Goal: Unclear: Browse casually

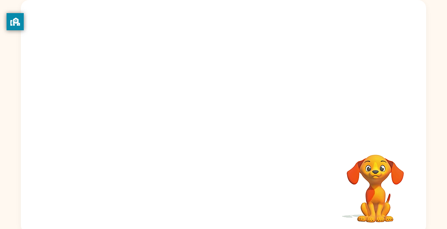
scroll to position [57, 0]
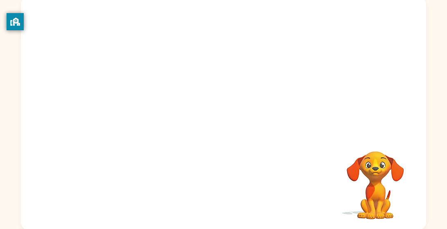
click at [292, 134] on div "Your browser must support playing .mp4 files to use Literably. Please try using…" at bounding box center [223, 114] width 405 height 234
click at [95, 184] on div "Your browser must support playing .mp4 files to use Literably. Please try using…" at bounding box center [223, 114] width 405 height 234
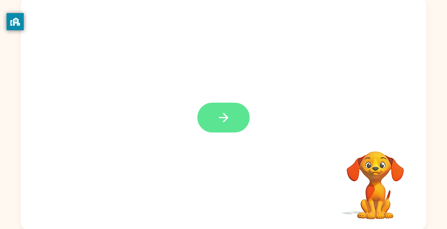
click at [220, 115] on icon "button" at bounding box center [224, 118] width 14 height 14
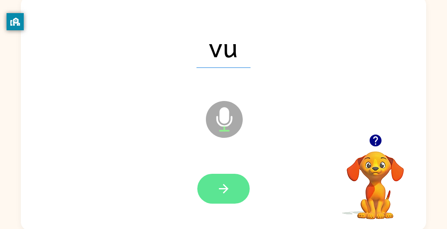
click at [225, 190] on icon "button" at bounding box center [224, 189] width 14 height 14
click at [231, 190] on button "button" at bounding box center [223, 189] width 52 height 30
click at [230, 190] on icon "button" at bounding box center [224, 189] width 14 height 14
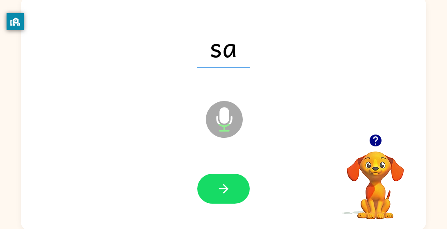
click at [230, 190] on icon "button" at bounding box center [224, 189] width 14 height 14
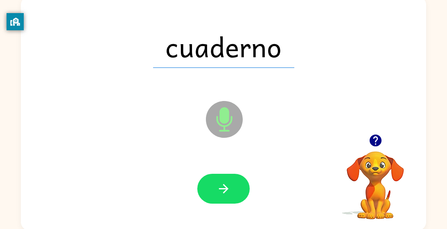
click at [230, 190] on icon "button" at bounding box center [224, 189] width 14 height 14
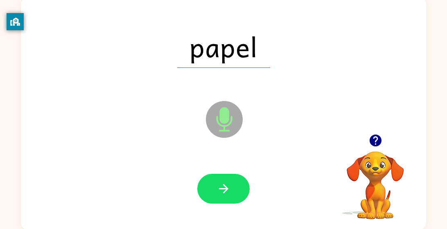
click at [230, 190] on icon "button" at bounding box center [224, 189] width 14 height 14
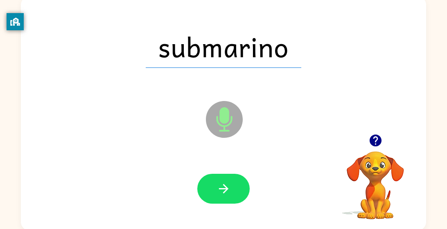
click at [230, 190] on icon "button" at bounding box center [224, 189] width 14 height 14
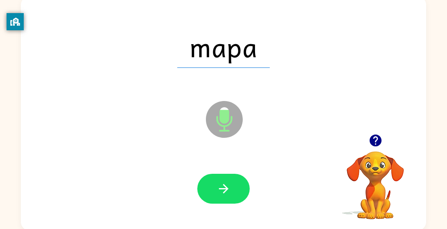
click at [230, 190] on icon "button" at bounding box center [224, 189] width 14 height 14
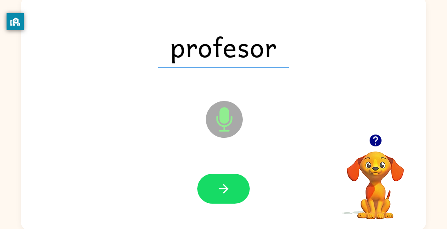
click at [230, 190] on icon "button" at bounding box center [224, 189] width 14 height 14
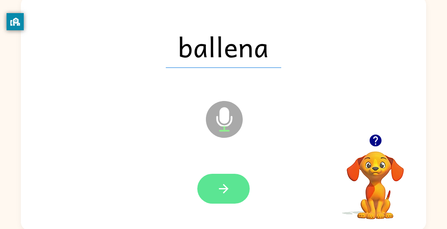
click at [229, 188] on icon "button" at bounding box center [224, 189] width 14 height 14
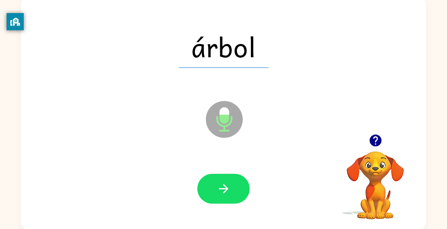
click at [229, 188] on icon "button" at bounding box center [224, 189] width 14 height 14
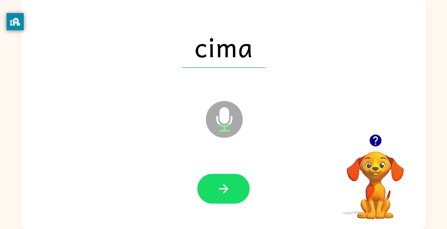
click at [229, 188] on icon "button" at bounding box center [224, 189] width 14 height 14
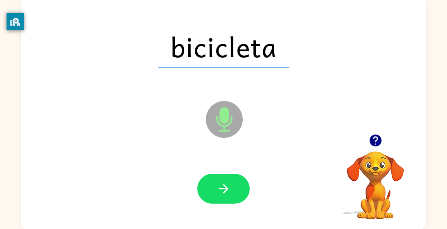
click at [229, 188] on icon "button" at bounding box center [224, 189] width 14 height 14
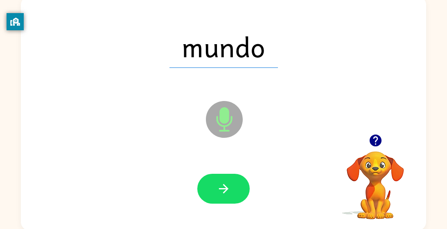
click at [229, 188] on icon "button" at bounding box center [224, 189] width 14 height 14
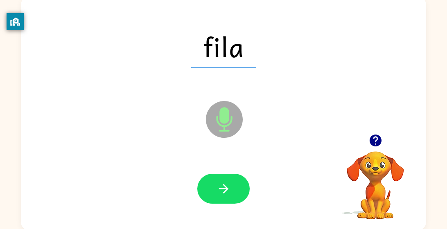
click at [229, 188] on icon "button" at bounding box center [224, 189] width 14 height 14
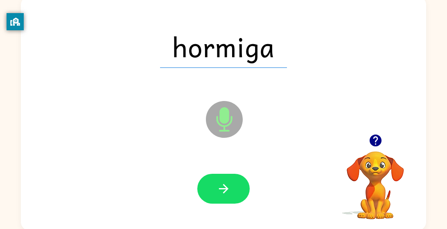
click at [229, 188] on icon "button" at bounding box center [224, 189] width 14 height 14
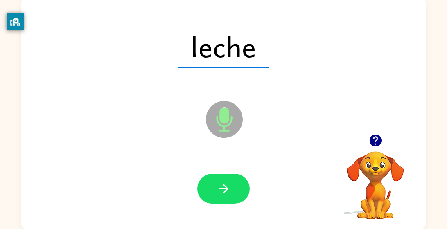
click at [229, 188] on icon "button" at bounding box center [224, 189] width 14 height 14
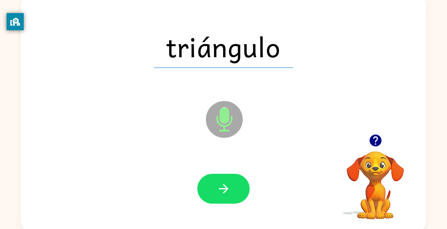
click at [229, 188] on icon "button" at bounding box center [224, 189] width 14 height 14
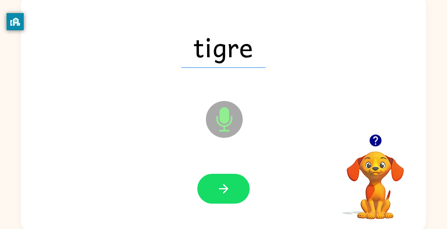
click at [229, 188] on icon "button" at bounding box center [224, 189] width 14 height 14
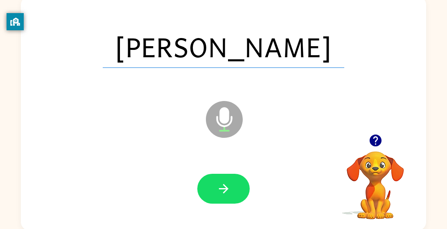
click at [229, 188] on icon "button" at bounding box center [224, 189] width 14 height 14
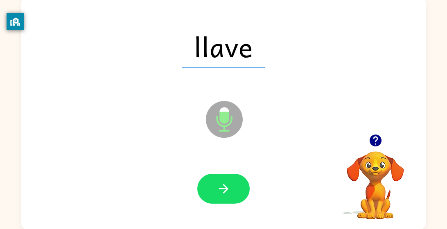
click at [229, 188] on icon "button" at bounding box center [224, 189] width 14 height 14
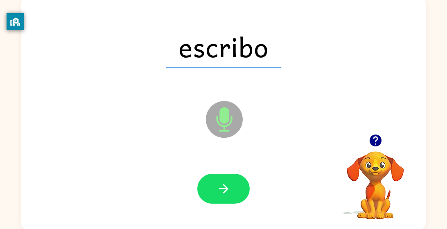
click at [229, 188] on icon "button" at bounding box center [224, 189] width 14 height 14
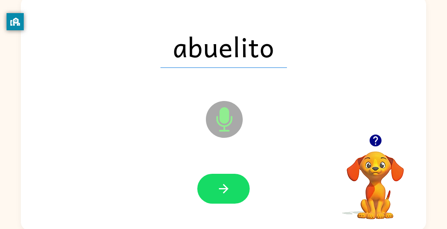
click at [229, 188] on icon "button" at bounding box center [224, 189] width 14 height 14
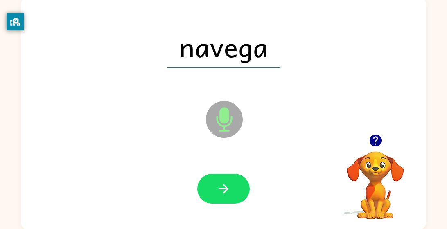
click at [229, 188] on icon "button" at bounding box center [224, 189] width 14 height 14
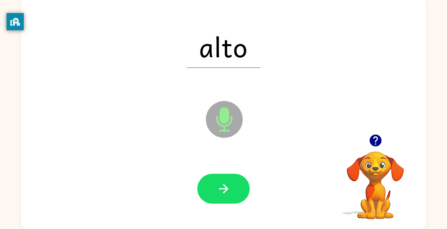
click at [229, 188] on icon "button" at bounding box center [224, 189] width 14 height 14
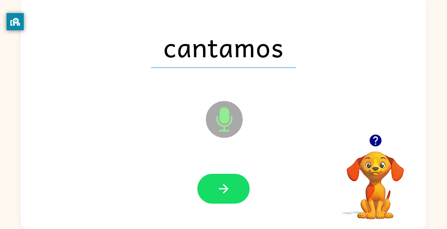
click at [229, 188] on icon "button" at bounding box center [224, 189] width 14 height 14
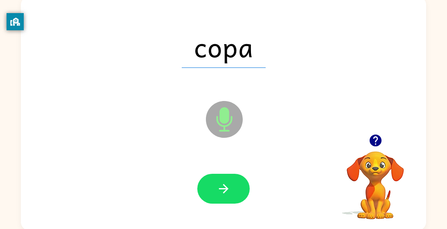
click at [229, 188] on icon "button" at bounding box center [224, 189] width 14 height 14
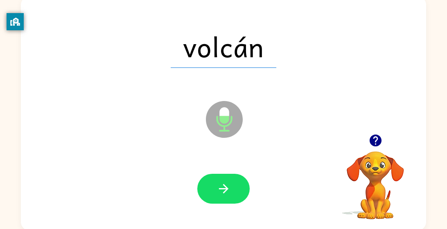
click at [229, 188] on icon "button" at bounding box center [224, 189] width 14 height 14
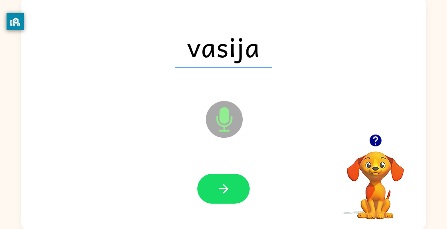
click at [229, 188] on icon "button" at bounding box center [224, 189] width 14 height 14
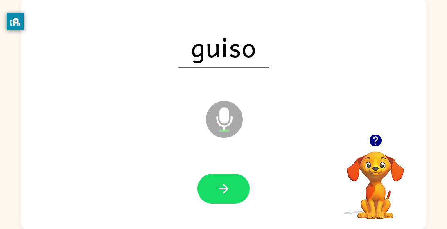
click at [229, 188] on icon "button" at bounding box center [224, 189] width 14 height 14
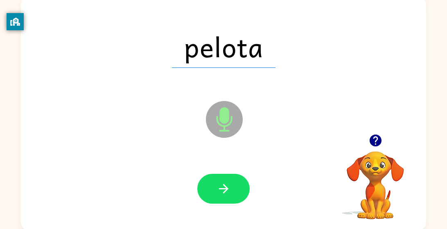
click at [229, 188] on icon "button" at bounding box center [224, 189] width 14 height 14
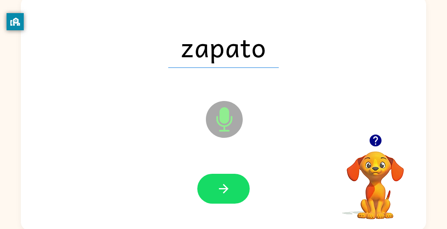
click at [229, 188] on icon "button" at bounding box center [224, 189] width 14 height 14
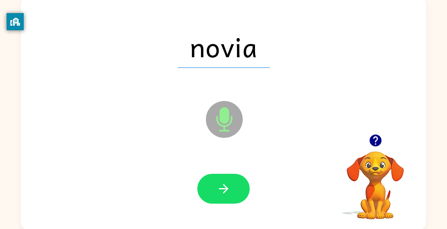
click at [229, 188] on icon "button" at bounding box center [224, 189] width 14 height 14
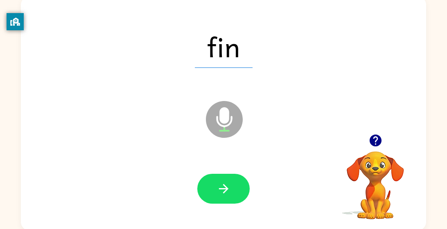
click at [229, 188] on icon "button" at bounding box center [224, 189] width 14 height 14
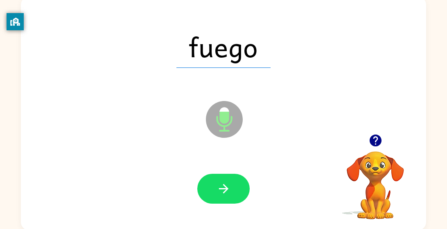
click at [229, 188] on icon "button" at bounding box center [224, 189] width 14 height 14
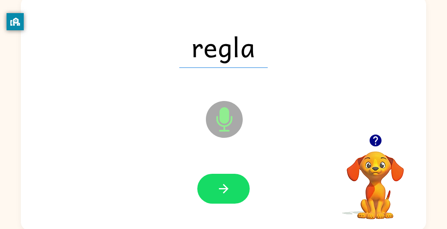
click at [229, 188] on icon "button" at bounding box center [224, 189] width 14 height 14
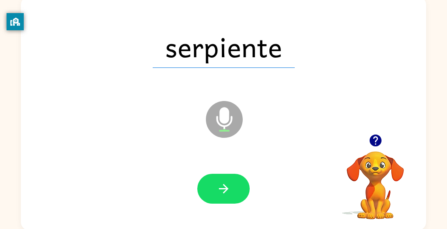
click at [229, 188] on icon "button" at bounding box center [224, 189] width 14 height 14
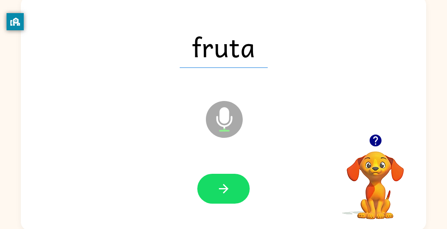
click at [229, 188] on icon "button" at bounding box center [224, 189] width 14 height 14
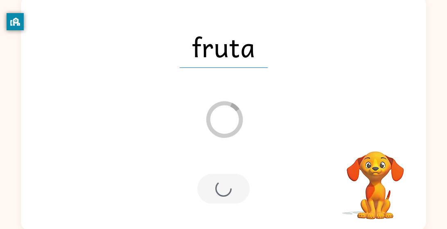
scroll to position [43, 0]
